Goal: Check status: Check status

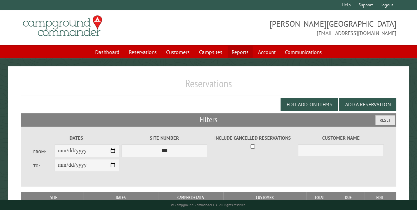
click at [241, 55] on link "Reports" at bounding box center [240, 52] width 25 height 13
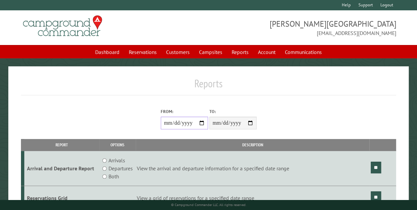
click at [203, 123] on input "From:" at bounding box center [184, 123] width 47 height 13
type input "**********"
click at [376, 165] on input "**" at bounding box center [376, 168] width 10 height 12
